Goal: Register for event/course

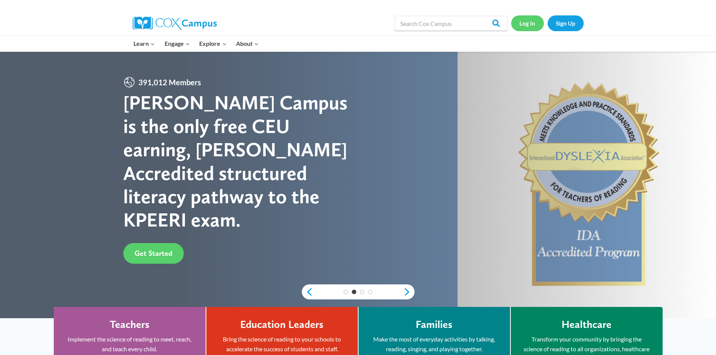
click at [528, 28] on link "Log In" at bounding box center [527, 22] width 33 height 15
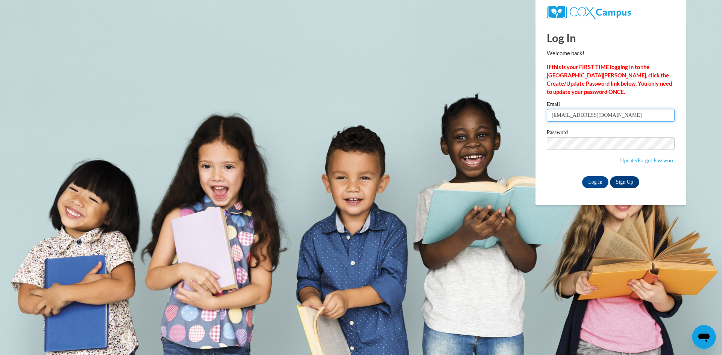
drag, startPoint x: 617, startPoint y: 115, endPoint x: 527, endPoint y: 121, distance: 90.5
click at [527, 121] on body "Log In Welcome back! If this is your FIRST TIME logging in to the NEW Cox Campu…" at bounding box center [361, 177] width 722 height 355
type input "pkattws@gmail.com"
click at [582, 176] on input "Log In" at bounding box center [595, 182] width 26 height 12
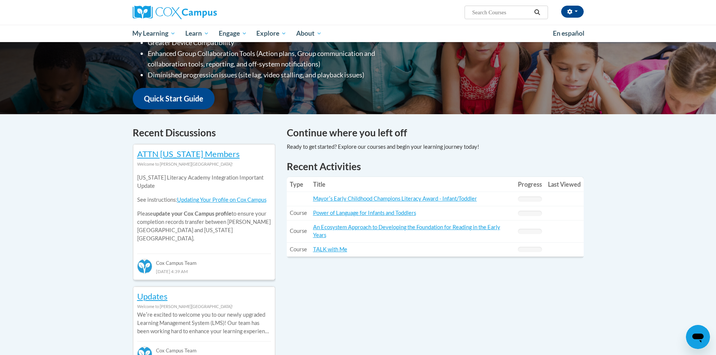
scroll to position [150, 0]
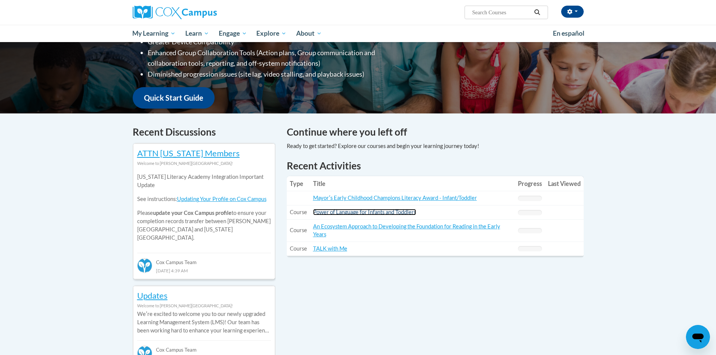
click at [351, 214] on link "Power of Language for Infants and Toddlers" at bounding box center [364, 212] width 103 height 6
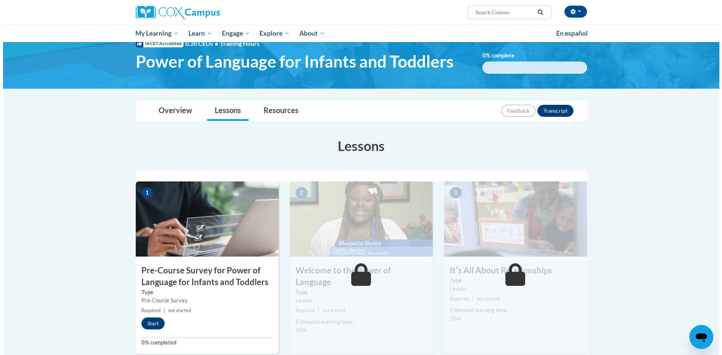
scroll to position [113, 0]
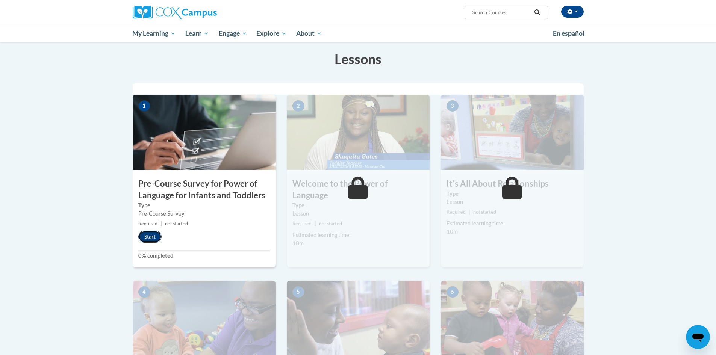
click at [156, 233] on button "Start" at bounding box center [149, 237] width 23 height 12
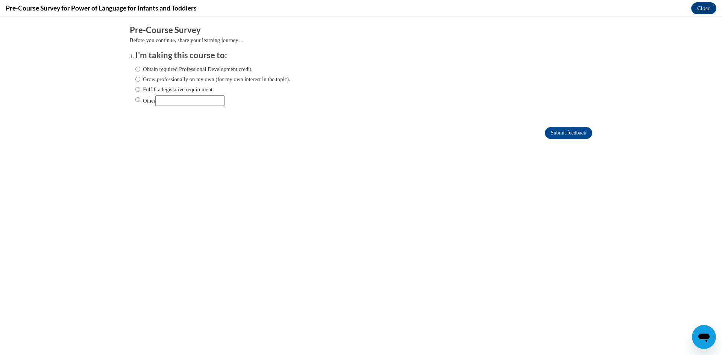
scroll to position [0, 0]
click at [162, 68] on label "Obtain required Professional Development credit." at bounding box center [193, 69] width 117 height 8
click at [140, 68] on input "Obtain required Professional Development credit." at bounding box center [137, 69] width 5 height 8
radio input "true"
click at [550, 131] on input "Submit feedback" at bounding box center [568, 133] width 47 height 12
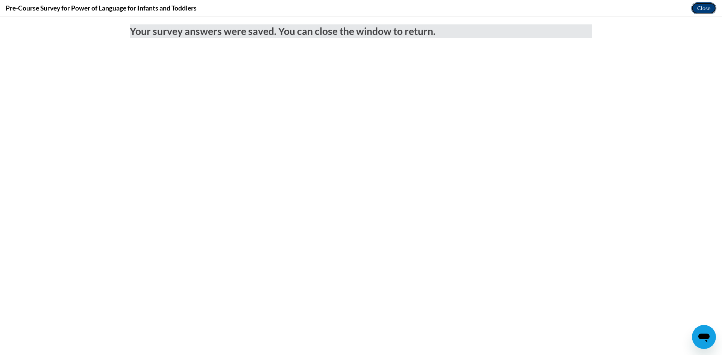
click at [701, 12] on button "Close" at bounding box center [703, 8] width 25 height 12
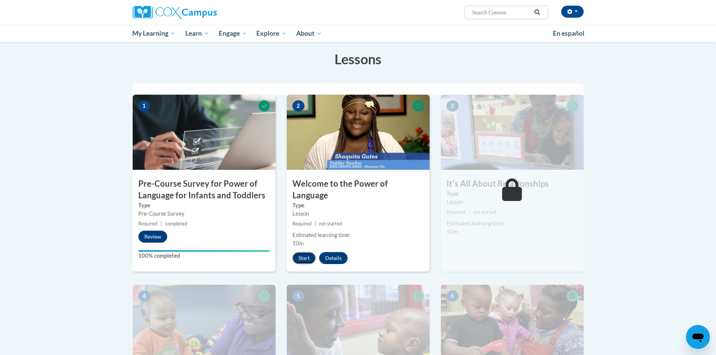
click at [305, 252] on button "Start" at bounding box center [304, 258] width 23 height 12
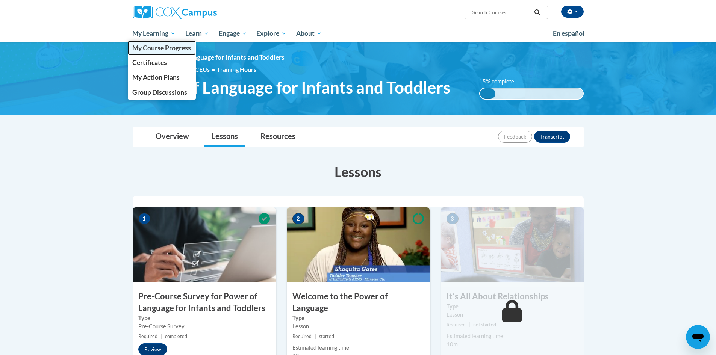
click at [169, 46] on span "My Course Progress" at bounding box center [161, 48] width 59 height 8
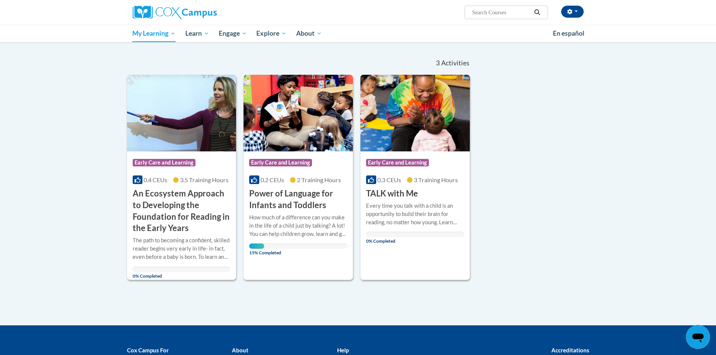
scroll to position [75, 0]
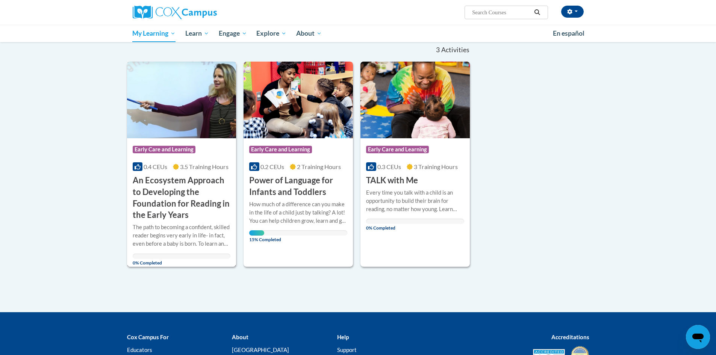
click at [179, 197] on h3 "An Ecosystem Approach to Developing the Foundation for Reading in the Early Yea…" at bounding box center [182, 198] width 98 height 46
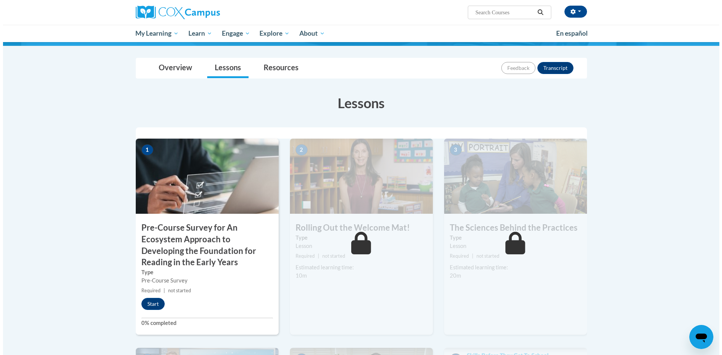
scroll to position [150, 0]
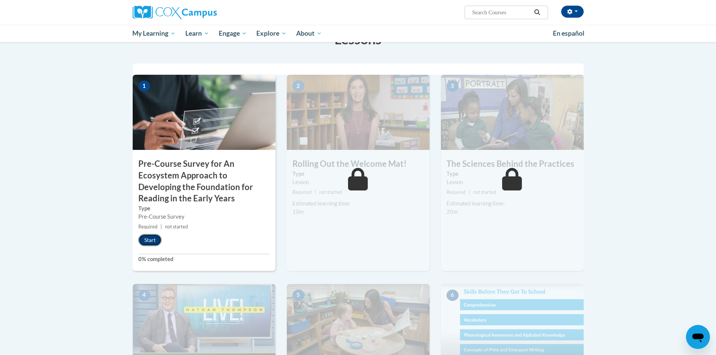
click at [146, 241] on button "Start" at bounding box center [149, 240] width 23 height 12
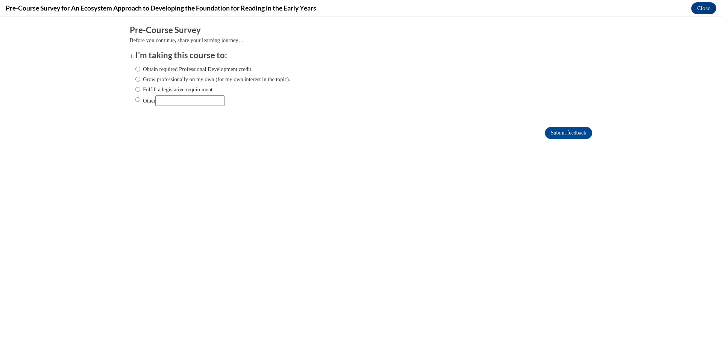
scroll to position [0, 0]
click at [155, 69] on label "Obtain required Professional Development credit." at bounding box center [193, 69] width 117 height 8
click at [140, 69] on input "Obtain required Professional Development credit." at bounding box center [137, 69] width 5 height 8
radio input "true"
click at [567, 134] on input "Submit feedback" at bounding box center [568, 133] width 47 height 12
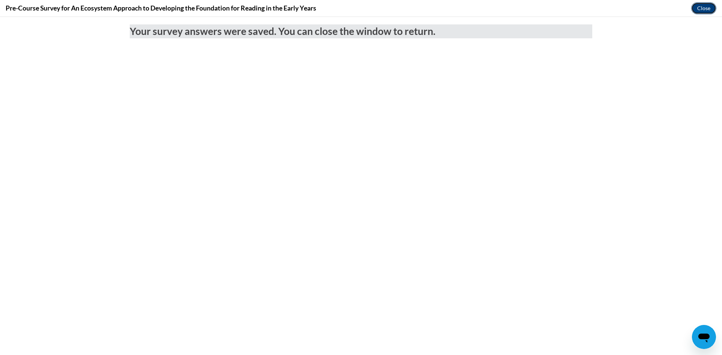
drag, startPoint x: 701, startPoint y: 5, endPoint x: 697, endPoint y: 14, distance: 9.9
click at [701, 5] on button "Close" at bounding box center [703, 8] width 25 height 12
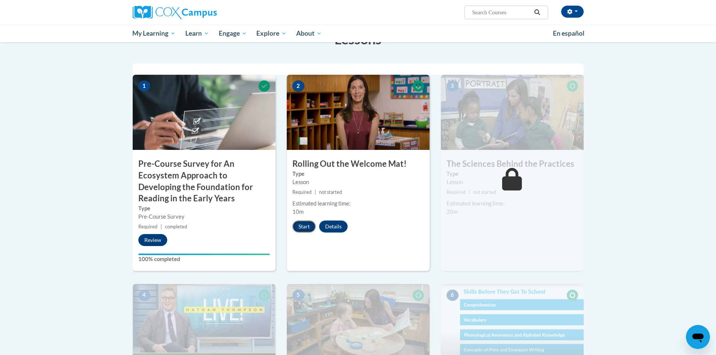
click at [303, 223] on button "Start" at bounding box center [304, 227] width 23 height 12
